Goal: Check status

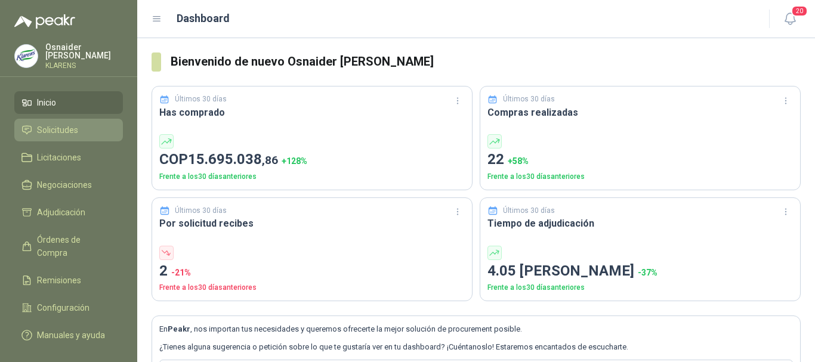
click at [84, 128] on li "Solicitudes" at bounding box center [68, 129] width 94 height 13
click at [78, 113] on ul "Inicio Solicitudes Licitaciones Negociaciones Adjudicación Órdenes de Compra Re…" at bounding box center [68, 221] width 137 height 260
click at [76, 124] on span "Solicitudes" at bounding box center [57, 129] width 41 height 13
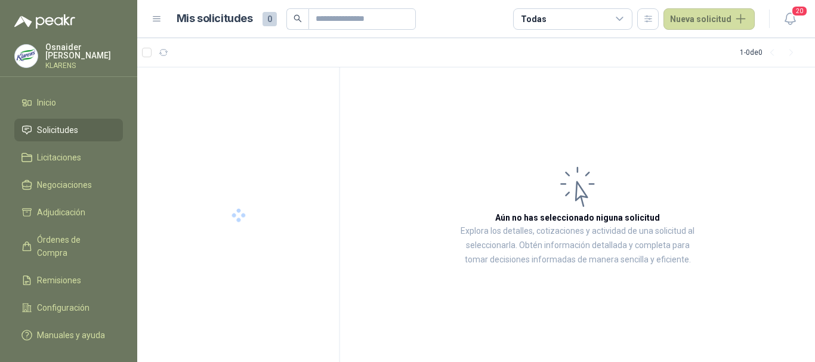
click at [66, 129] on span "Solicitudes" at bounding box center [57, 129] width 41 height 13
click at [350, 26] on input "text" at bounding box center [358, 19] width 84 height 20
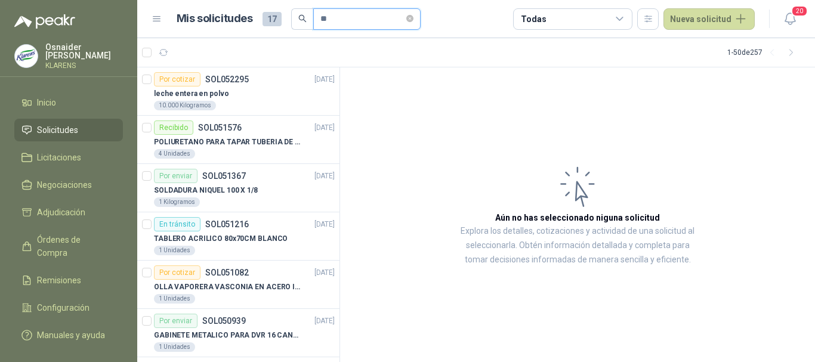
type input "*"
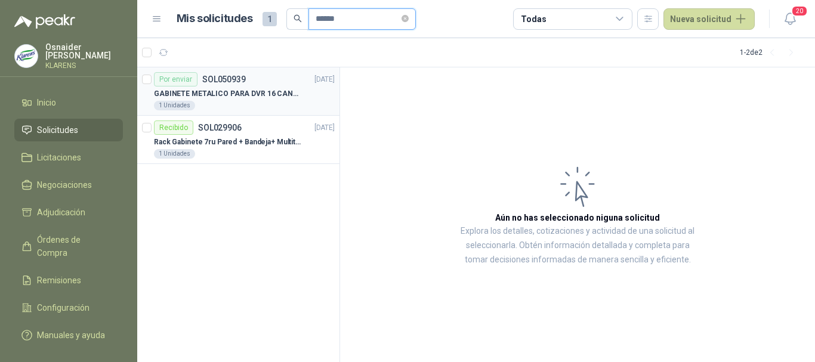
type input "******"
click at [273, 90] on p "GABINETE METALICO PARA DVR 16 CANALES" at bounding box center [228, 93] width 149 height 11
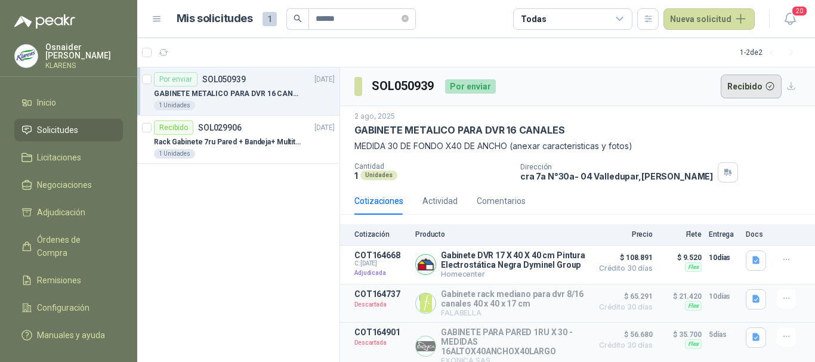
click at [739, 87] on button "Recibido" at bounding box center [751, 87] width 61 height 24
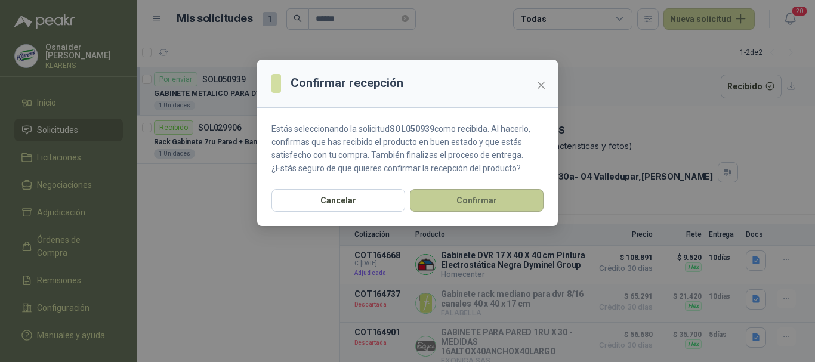
click at [480, 203] on button "Confirmar" at bounding box center [477, 200] width 134 height 23
